Goal: Check status: Check status

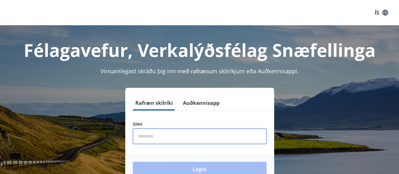
click at [151, 132] on input "phone" at bounding box center [200, 135] width 134 height 15
type input "********"
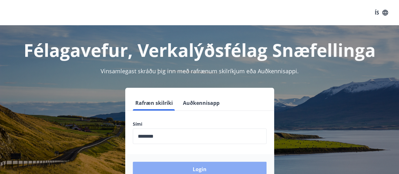
click at [202, 168] on button "Login" at bounding box center [200, 169] width 134 height 15
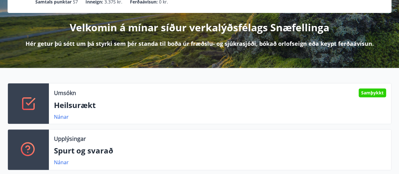
scroll to position [67, 0]
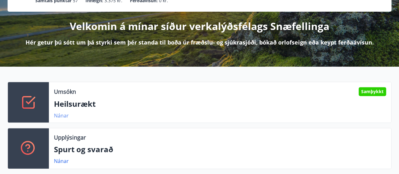
click at [59, 115] on link "Nánar" at bounding box center [61, 115] width 15 height 7
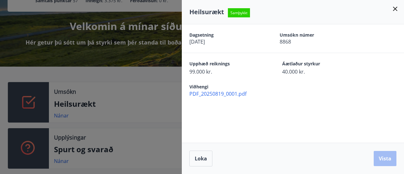
click at [394, 8] on icon at bounding box center [395, 9] width 4 height 4
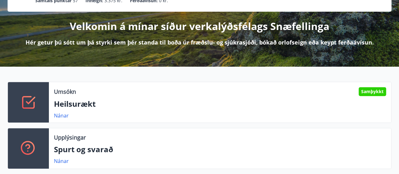
scroll to position [0, 0]
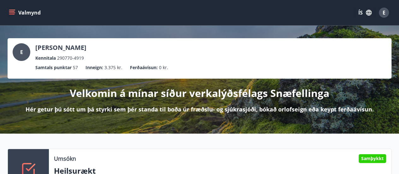
click at [13, 12] on icon "menu" at bounding box center [12, 12] width 6 height 6
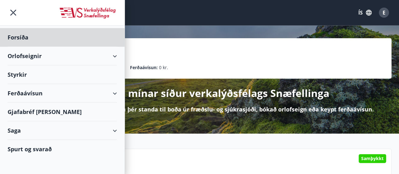
click at [15, 47] on div "Styrkir" at bounding box center [63, 37] width 110 height 19
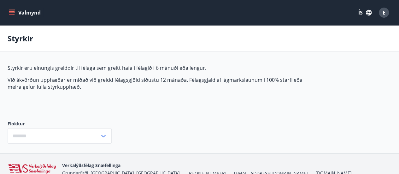
type input "***"
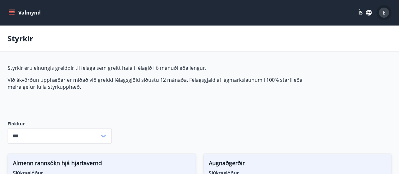
click at [384, 13] on span "E" at bounding box center [384, 12] width 3 height 7
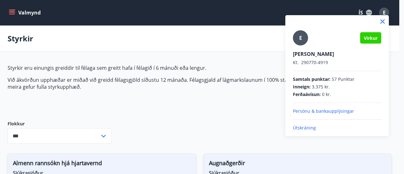
click at [306, 128] on p "Útskráning" at bounding box center [337, 128] width 88 height 6
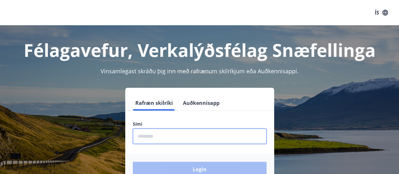
click at [160, 137] on input "phone" at bounding box center [200, 135] width 134 height 15
type input "********"
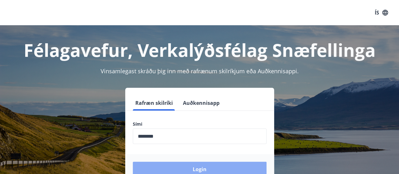
click at [189, 169] on button "Login" at bounding box center [200, 169] width 134 height 15
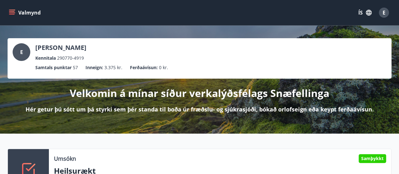
click at [11, 12] on icon "menu" at bounding box center [12, 12] width 6 height 6
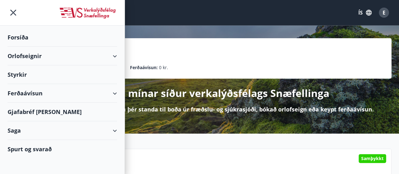
click at [113, 53] on div "Orlofseignir" at bounding box center [63, 56] width 110 height 19
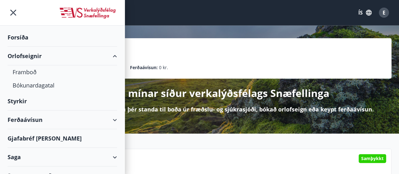
click at [109, 154] on div "Saga" at bounding box center [63, 157] width 110 height 19
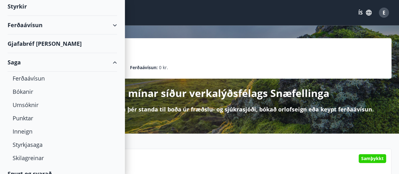
scroll to position [103, 0]
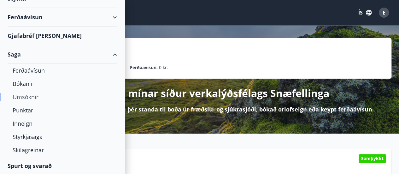
click at [25, 94] on div "Umsóknir" at bounding box center [62, 96] width 99 height 13
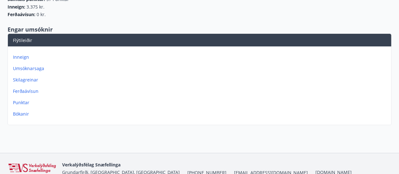
scroll to position [82, 0]
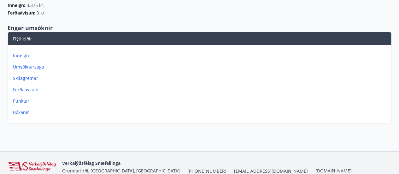
click at [19, 113] on p "Bókanir" at bounding box center [201, 112] width 376 height 6
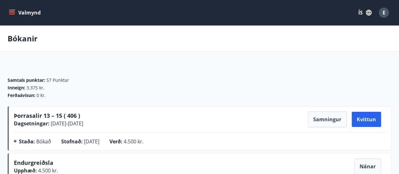
click at [12, 13] on icon "menu" at bounding box center [12, 12] width 7 height 1
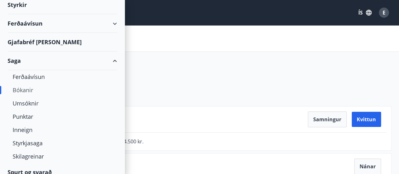
scroll to position [71, 0]
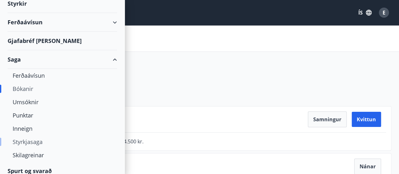
click at [35, 141] on div "Styrkjasaga" at bounding box center [62, 141] width 99 height 13
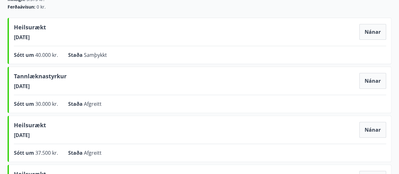
scroll to position [77, 0]
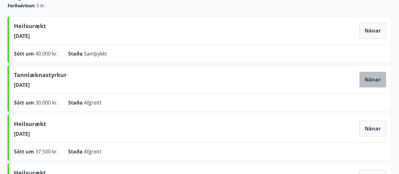
click at [373, 80] on button "Nánar" at bounding box center [372, 80] width 27 height 16
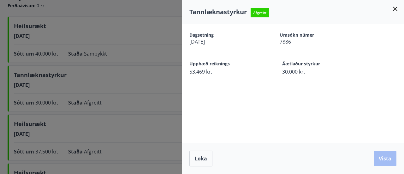
click at [395, 8] on icon at bounding box center [395, 9] width 4 height 4
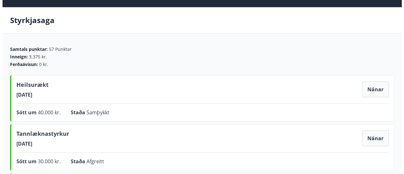
scroll to position [0, 0]
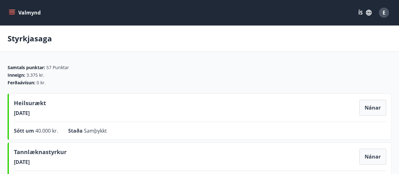
click at [385, 12] on span "E" at bounding box center [384, 12] width 3 height 7
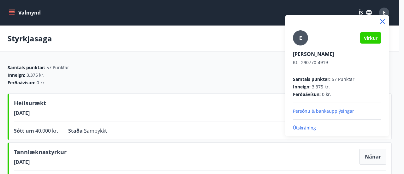
click at [301, 128] on p "Útskráning" at bounding box center [337, 128] width 88 height 6
